Goal: Task Accomplishment & Management: Manage account settings

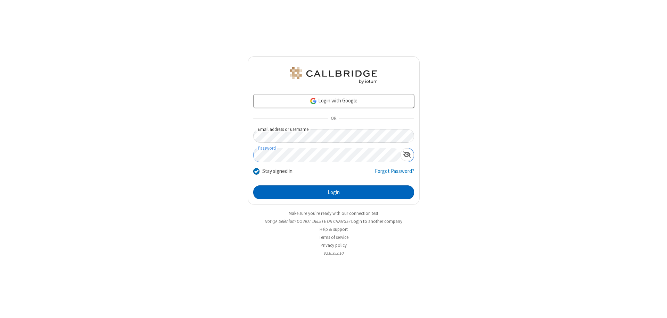
click at [334, 193] on button "Login" at bounding box center [333, 193] width 161 height 14
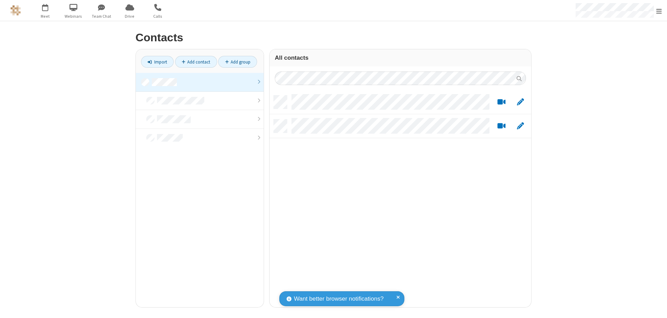
scroll to position [212, 257]
click at [200, 82] on link at bounding box center [200, 82] width 128 height 19
click at [157, 62] on link "Import" at bounding box center [157, 62] width 33 height 12
